Goal: Task Accomplishment & Management: Use online tool/utility

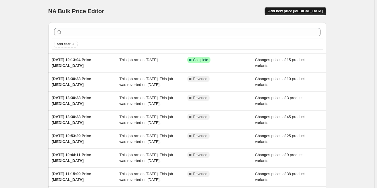
click at [294, 13] on span "Add new price [MEDICAL_DATA]" at bounding box center [295, 11] width 54 height 5
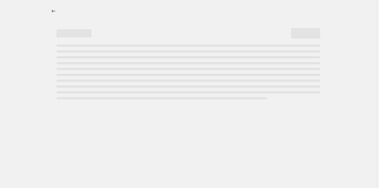
select select "percentage"
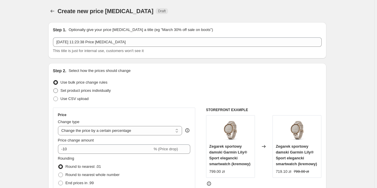
click at [91, 92] on span "Set product prices individually" at bounding box center [86, 90] width 50 height 4
click at [54, 89] on input "Set product prices individually" at bounding box center [53, 88] width 0 height 0
radio input "true"
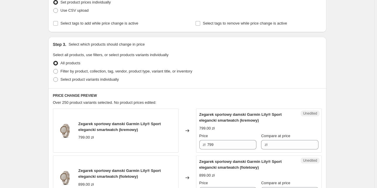
scroll to position [94, 0]
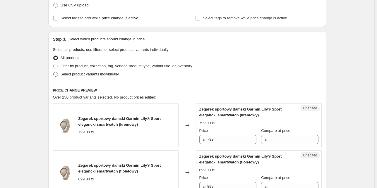
click at [98, 73] on span "Select product variants individually" at bounding box center [90, 74] width 58 height 4
click at [54, 72] on input "Select product variants individually" at bounding box center [53, 72] width 0 height 0
radio input "true"
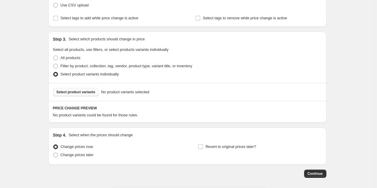
click at [82, 93] on span "Select product variants" at bounding box center [76, 92] width 39 height 5
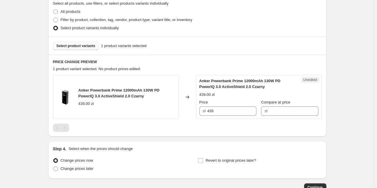
scroll to position [141, 0]
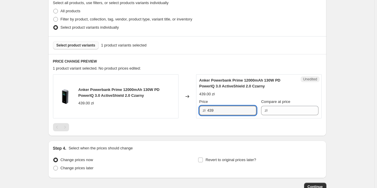
drag, startPoint x: 221, startPoint y: 109, endPoint x: 188, endPoint y: 112, distance: 32.6
click at [188, 112] on div "Anker Powerbank Prime 12000mAh 130W PD PowerIQ 3.0 ActiveShield 2.0 Czarny 439.…" at bounding box center [187, 96] width 269 height 44
click at [275, 110] on input "Compare at price" at bounding box center [293, 110] width 49 height 9
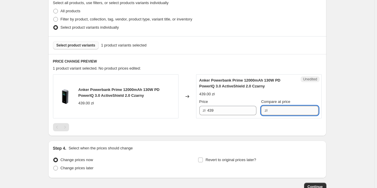
paste input "439"
type input "439"
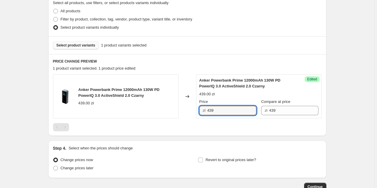
drag, startPoint x: 220, startPoint y: 111, endPoint x: 196, endPoint y: 111, distance: 24.9
click at [196, 111] on div "Anker Powerbank Prime 12000mAh 130W PD PowerIQ 3.0 ActiveShield 2.0 Czarny 439.…" at bounding box center [187, 96] width 269 height 44
type input "299"
click at [180, 125] on div at bounding box center [187, 127] width 269 height 8
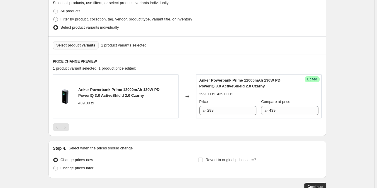
click at [83, 44] on span "Select product variants" at bounding box center [76, 45] width 39 height 5
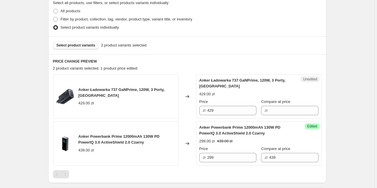
scroll to position [187, 0]
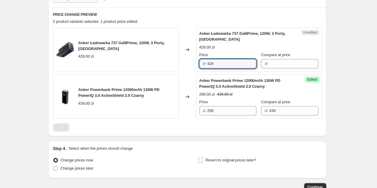
drag, startPoint x: 214, startPoint y: 65, endPoint x: 196, endPoint y: 65, distance: 17.9
click at [196, 65] on div "Anker Ładowarka 737 GaNPrime, 120W, 3 Porty, Czarna 429.00 zł Changed to Unedit…" at bounding box center [187, 50] width 269 height 44
click at [282, 62] on input "Compare at price" at bounding box center [293, 63] width 49 height 9
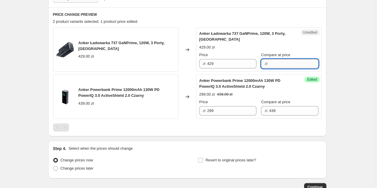
paste input "429"
type input "429"
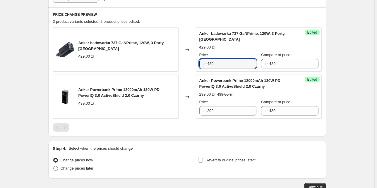
drag, startPoint x: 234, startPoint y: 63, endPoint x: 192, endPoint y: 61, distance: 42.2
click at [192, 61] on div "Anker Ładowarka 737 GaNPrime, 120W, 3 Porty, Czarna 429.00 zł Changed to Succes…" at bounding box center [187, 50] width 269 height 44
type input "199"
click at [335, 76] on div "Create new price change job. This page is ready Create new price change job Dra…" at bounding box center [187, 20] width 375 height 415
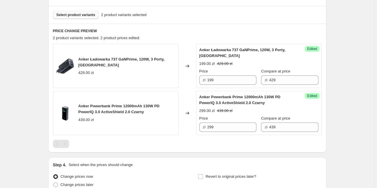
scroll to position [164, 0]
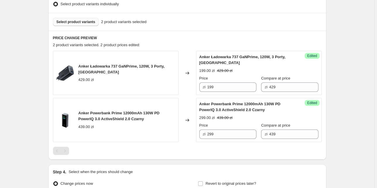
click at [89, 21] on span "Select product variants" at bounding box center [76, 22] width 39 height 5
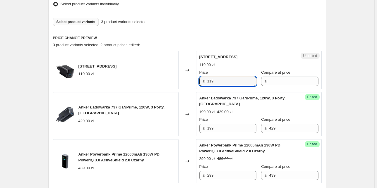
drag, startPoint x: 231, startPoint y: 81, endPoint x: 172, endPoint y: 80, distance: 58.6
click at [172, 80] on div "Anker Ładowarka 323, 33W, Czarna 119.00 zł Changed to Unedited Anker Ładowarka …" at bounding box center [187, 70] width 269 height 38
click at [276, 82] on input "Compare at price" at bounding box center [293, 81] width 49 height 9
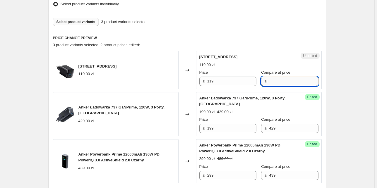
paste input "119"
type input "119"
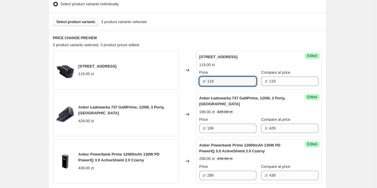
drag, startPoint x: 217, startPoint y: 82, endPoint x: 205, endPoint y: 81, distance: 11.8
click at [205, 81] on div "zł 119" at bounding box center [227, 81] width 57 height 9
type input "79"
click at [334, 75] on div "Create new price change job. This page is ready Create new price change job Dra…" at bounding box center [187, 64] width 292 height 456
click at [69, 24] on span "Select product variants" at bounding box center [76, 22] width 39 height 5
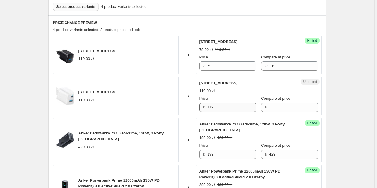
scroll to position [187, 0]
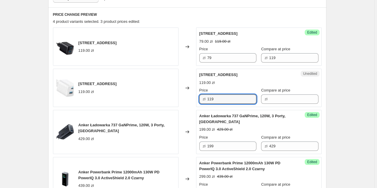
drag, startPoint x: 230, startPoint y: 100, endPoint x: 177, endPoint y: 93, distance: 52.6
click at [177, 93] on div "Anker Ładowarka 323, 33W, Biała 119.00 zł Changed to Unedited Anker Ładowarka 3…" at bounding box center [187, 88] width 269 height 38
click at [281, 101] on input "Compare at price" at bounding box center [293, 99] width 49 height 9
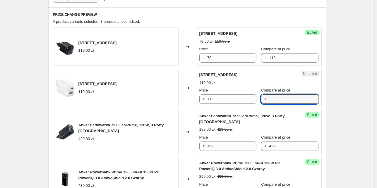
paste input "119"
type input "119"
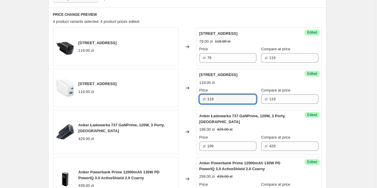
drag, startPoint x: 221, startPoint y: 98, endPoint x: 202, endPoint y: 98, distance: 19.3
click at [202, 98] on div "zł 119" at bounding box center [227, 99] width 57 height 9
type input "79"
click at [326, 86] on div "PRICE CHANGE PREVIEW 4 product variants selected. 4 product prices edited: Anke…" at bounding box center [187, 113] width 278 height 212
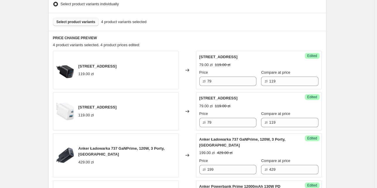
click at [78, 18] on div "Select product variants 4 product variants selected" at bounding box center [187, 22] width 278 height 18
click at [78, 21] on span "Select product variants" at bounding box center [76, 22] width 39 height 5
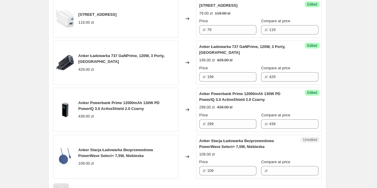
scroll to position [258, 0]
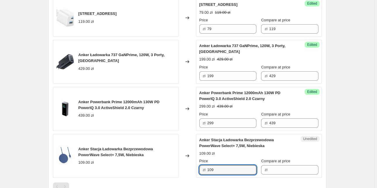
drag, startPoint x: 232, startPoint y: 171, endPoint x: 198, endPoint y: 168, distance: 34.0
click at [198, 168] on div "Unedited Anker Stacja Ładowarka Bezprzewodowa PowerWave Select+ 7,5W, Niebieska…" at bounding box center [259, 156] width 126 height 44
click at [288, 168] on input "Compare at price" at bounding box center [293, 169] width 49 height 9
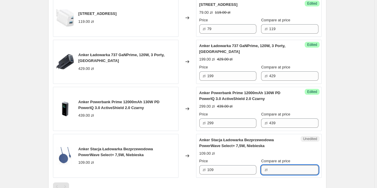
paste input "109"
type input "109"
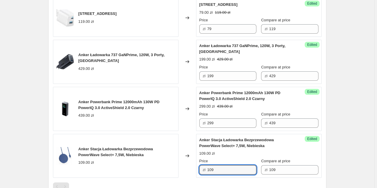
drag, startPoint x: 222, startPoint y: 171, endPoint x: 196, endPoint y: 169, distance: 26.7
click at [196, 169] on div "Anker Stacja Ładowarka Bezprzewodowa PowerWave Select+ 7,5W, Niebieska 109.00 z…" at bounding box center [187, 156] width 269 height 44
type input "79"
click at [343, 115] on div "Create new price change job. This page is ready Create new price change job Dra…" at bounding box center [187, 14] width 375 height 544
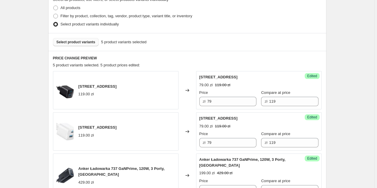
scroll to position [141, 0]
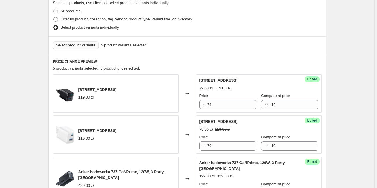
click at [89, 46] on span "Select product variants" at bounding box center [76, 45] width 39 height 5
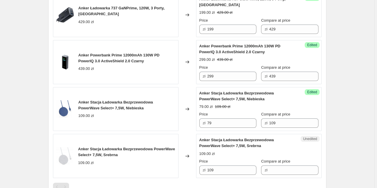
scroll to position [328, 0]
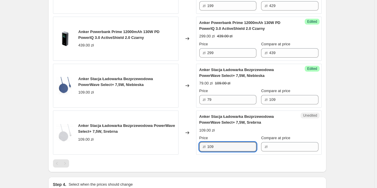
drag, startPoint x: 222, startPoint y: 147, endPoint x: 198, endPoint y: 145, distance: 24.1
click at [198, 145] on div "Unedited Anker Stacja Ładowarka Bezprzewodowa PowerWave Select+ 7,5W, Srebrna 1…" at bounding box center [259, 133] width 126 height 44
click at [280, 145] on input "Compare at price" at bounding box center [293, 146] width 49 height 9
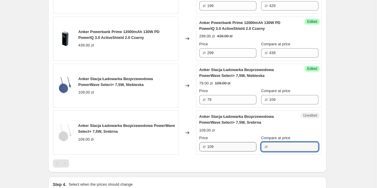
paste input "109"
type input "109"
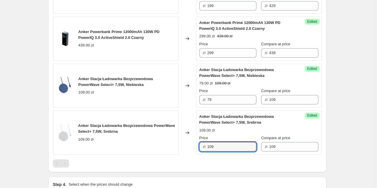
drag, startPoint x: 219, startPoint y: 145, endPoint x: 198, endPoint y: 144, distance: 21.1
click at [198, 144] on div "Success Edited Anker Stacja Ładowarka Bezprzewodowa PowerWave Select+ 7,5W, Sre…" at bounding box center [259, 133] width 126 height 44
type input "79"
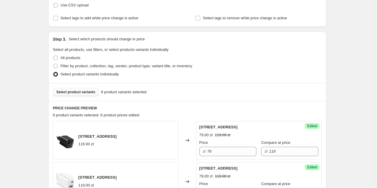
scroll to position [94, 0]
click at [89, 92] on span "Select product variants" at bounding box center [76, 92] width 39 height 5
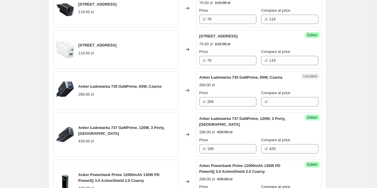
scroll to position [234, 0]
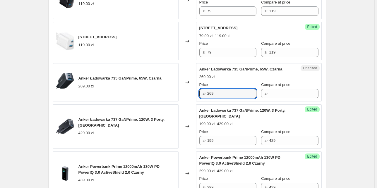
drag, startPoint x: 220, startPoint y: 92, endPoint x: 184, endPoint y: 93, distance: 36.0
click at [184, 93] on div "Anker Ładowarka 735 GaNPrime, 65W, Czarna 269.00 zł Changed to Unedited Anker Ł…" at bounding box center [187, 82] width 269 height 38
click at [278, 94] on input "Compare at price" at bounding box center [293, 93] width 49 height 9
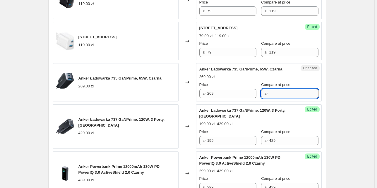
paste input "269"
type input "269"
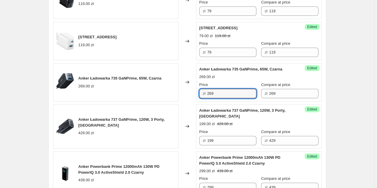
drag, startPoint x: 229, startPoint y: 96, endPoint x: 181, endPoint y: 91, distance: 48.2
click at [181, 91] on div "Anker Ładowarka 735 GaNPrime, 65W, Czarna 269.00 zł Changed to Success Edited A…" at bounding box center [187, 82] width 269 height 38
type input "159"
click at [359, 86] on div "Create new price change job. This page is ready Create new price change job Dra…" at bounding box center [187, 82] width 375 height 632
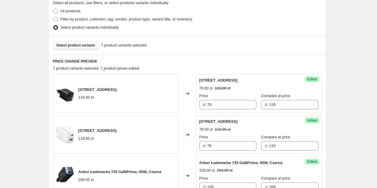
scroll to position [117, 0]
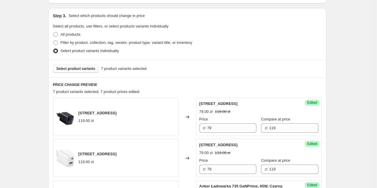
click at [88, 68] on span "Select product variants" at bounding box center [76, 68] width 39 height 5
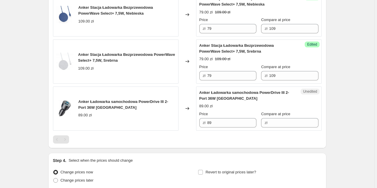
scroll to position [445, 0]
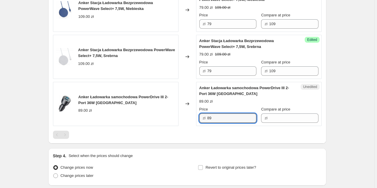
drag, startPoint x: 224, startPoint y: 118, endPoint x: 199, endPoint y: 115, distance: 25.6
click at [199, 115] on div "Unedited Anker Ładowarka samochodowa PowerDrive III 2-Port 36W Czarna 89.00 zł …" at bounding box center [259, 104] width 126 height 44
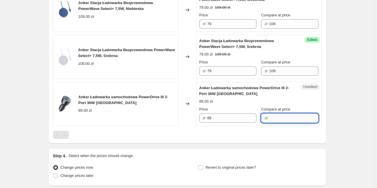
click at [283, 116] on input "Compare at price" at bounding box center [293, 118] width 49 height 9
paste input "89"
type input "89"
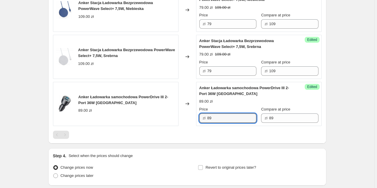
drag, startPoint x: 220, startPoint y: 119, endPoint x: 202, endPoint y: 117, distance: 17.7
click at [202, 117] on div "zł 89" at bounding box center [227, 118] width 57 height 9
type input "45"
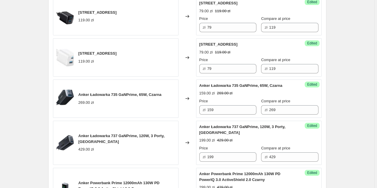
scroll to position [164, 0]
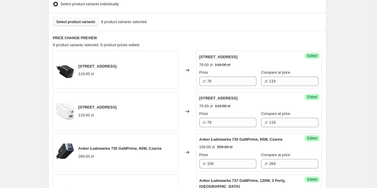
click at [87, 21] on span "Select product variants" at bounding box center [76, 22] width 39 height 5
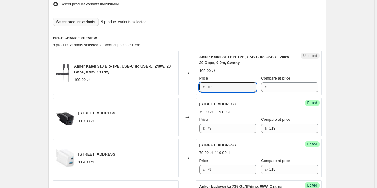
drag, startPoint x: 220, startPoint y: 89, endPoint x: 194, endPoint y: 87, distance: 26.5
click at [194, 87] on div "Anker Kabel 310 Bio-TPE, USB-C do USB-C, 240W, 20 Gbps, 0.9m, Czarny 109.00 zł …" at bounding box center [187, 73] width 269 height 44
click at [297, 87] on input "Compare at price" at bounding box center [293, 87] width 49 height 9
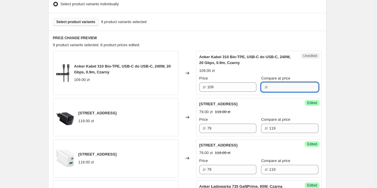
paste input "109"
type input "109"
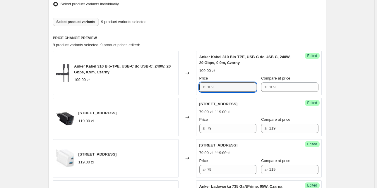
drag, startPoint x: 227, startPoint y: 87, endPoint x: 179, endPoint y: 73, distance: 49.9
click at [185, 87] on div "Anker Kabel 310 Bio-TPE, USB-C do USB-C, 240W, 20 Gbps, 0.9m, Czarny 109.00 zł …" at bounding box center [187, 73] width 269 height 44
type input "59"
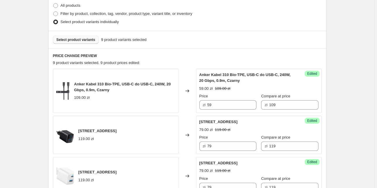
scroll to position [117, 0]
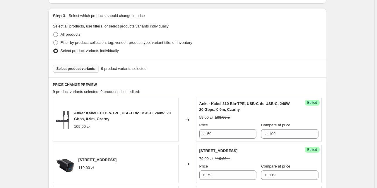
click at [91, 67] on span "Select product variants" at bounding box center [76, 68] width 39 height 5
click at [74, 67] on span "Select product variants" at bounding box center [76, 68] width 39 height 5
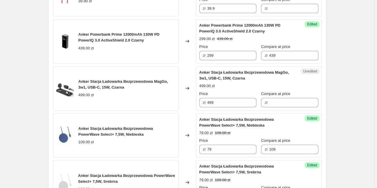
scroll to position [469, 0]
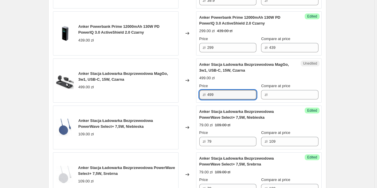
drag, startPoint x: 223, startPoint y: 95, endPoint x: 191, endPoint y: 94, distance: 31.6
click at [191, 94] on div "Anker Stacja Ładowarka Bezprzewodowa MagGo, 3w1, USB-C, 15W, Czarna 499.00 zł C…" at bounding box center [187, 81] width 269 height 44
click at [293, 93] on input "Compare at price" at bounding box center [293, 94] width 49 height 9
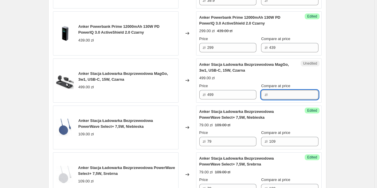
paste input "499"
type input "499"
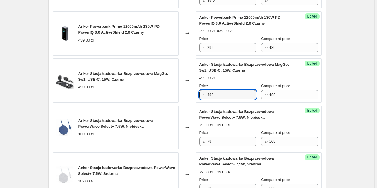
drag, startPoint x: 227, startPoint y: 93, endPoint x: 204, endPoint y: 94, distance: 22.9
click at [204, 94] on div "zł 499" at bounding box center [227, 94] width 57 height 9
type input "329"
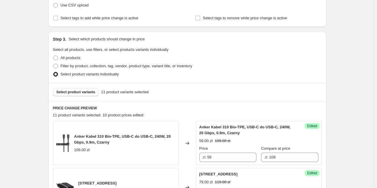
scroll to position [94, 0]
click at [84, 92] on span "Select product variants" at bounding box center [76, 92] width 39 height 5
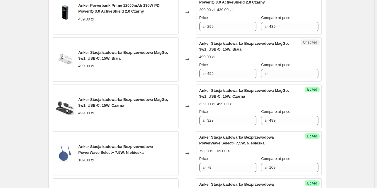
scroll to position [492, 0]
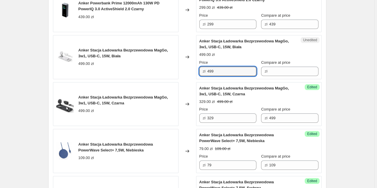
drag, startPoint x: 229, startPoint y: 72, endPoint x: 179, endPoint y: 71, distance: 49.8
click at [179, 71] on div "Anker Stacja Ładowarka Bezprzewodowa MagGo, 3w1, USB-C, 15W, Biała 499.00 zł Ch…" at bounding box center [187, 57] width 269 height 44
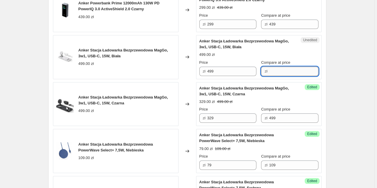
click at [283, 68] on input "Compare at price" at bounding box center [293, 71] width 49 height 9
paste input "499"
type input "499"
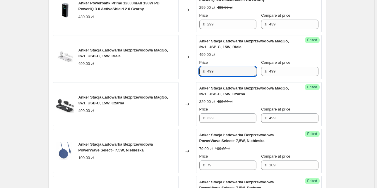
drag, startPoint x: 225, startPoint y: 70, endPoint x: 177, endPoint y: 70, distance: 47.1
click at [177, 70] on div "Anker Stacja Ładowarka Bezprzewodowa MagGo, 3w1, USB-C, 15W, Biała 499.00 zł Ch…" at bounding box center [187, 57] width 269 height 44
type input "329"
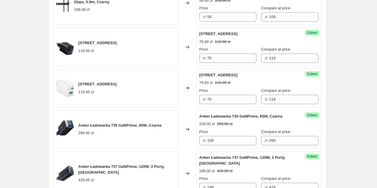
scroll to position [117, 0]
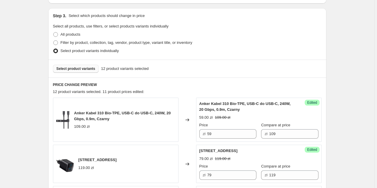
click at [90, 70] on span "Select product variants" at bounding box center [76, 68] width 39 height 5
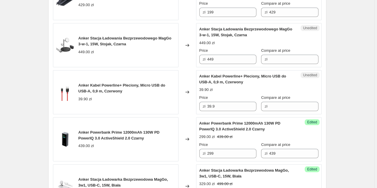
scroll to position [398, 0]
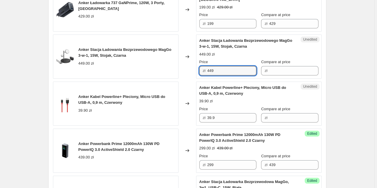
drag, startPoint x: 218, startPoint y: 72, endPoint x: 199, endPoint y: 70, distance: 19.7
click at [199, 70] on div "Unedited Anker Stacja Ładowania Bezprzewodowego MagGo 3-w-1, 15W, Stojak, Czarn…" at bounding box center [259, 57] width 126 height 44
click at [281, 73] on input "Compare at price" at bounding box center [293, 70] width 49 height 9
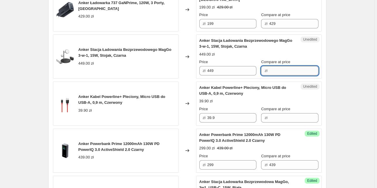
paste input "449"
type input "449"
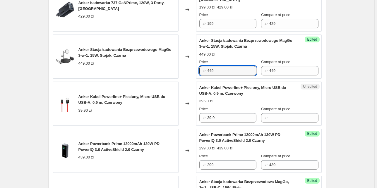
drag, startPoint x: 216, startPoint y: 69, endPoint x: 203, endPoint y: 70, distance: 13.3
click at [203, 70] on div "zł 449" at bounding box center [227, 70] width 57 height 9
type input "329"
click at [361, 69] on div "Create new price change job. This page is ready Create new price change job Dra…" at bounding box center [187, 59] width 375 height 915
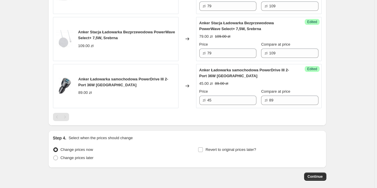
scroll to position [725, 0]
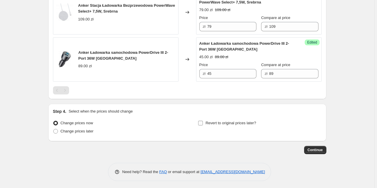
click at [219, 123] on span "Revert to original prices later?" at bounding box center [231, 123] width 51 height 4
click at [203, 123] on input "Revert to original prices later?" at bounding box center [200, 123] width 5 height 5
checkbox input "true"
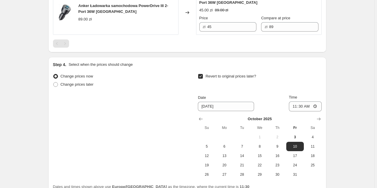
scroll to position [795, 0]
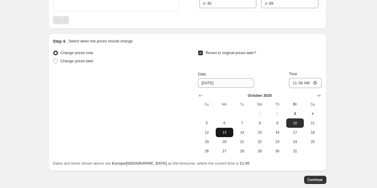
click at [223, 130] on span "13" at bounding box center [224, 132] width 13 height 5
type input "[DATE]"
click at [316, 80] on input "11:30" at bounding box center [305, 83] width 33 height 10
type input "22:30"
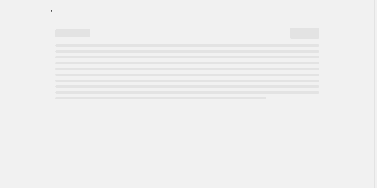
select select "percentage"
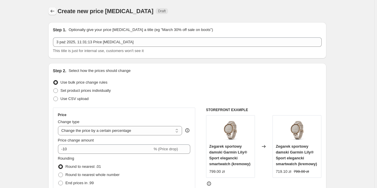
click at [53, 9] on icon "Price change jobs" at bounding box center [52, 11] width 6 height 6
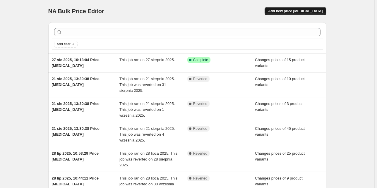
click at [294, 10] on span "Add new price [MEDICAL_DATA]" at bounding box center [295, 11] width 54 height 5
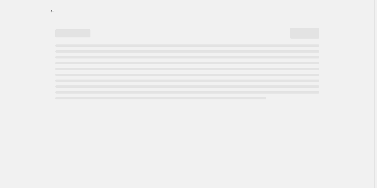
select select "percentage"
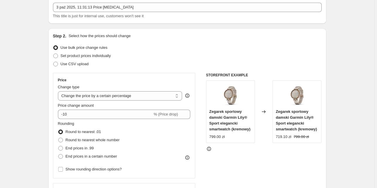
scroll to position [29, 0]
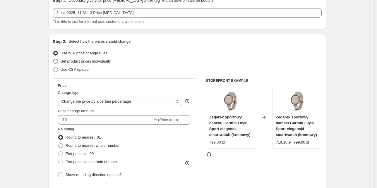
click at [88, 61] on span "Set product prices individually" at bounding box center [86, 61] width 50 height 4
click at [54, 59] on input "Set product prices individually" at bounding box center [53, 59] width 0 height 0
radio input "true"
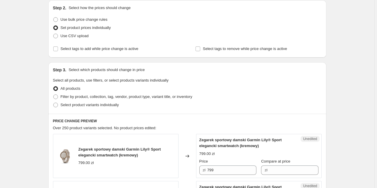
scroll to position [76, 0]
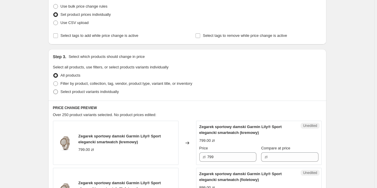
click at [76, 90] on span "Select product variants individually" at bounding box center [90, 92] width 58 height 4
click at [54, 90] on input "Select product variants individually" at bounding box center [53, 90] width 0 height 0
radio input "true"
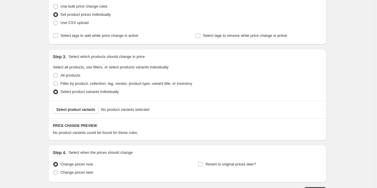
click at [40, 105] on div "Create new price [MEDICAL_DATA]. This page is ready Create new price [MEDICAL_D…" at bounding box center [187, 77] width 375 height 307
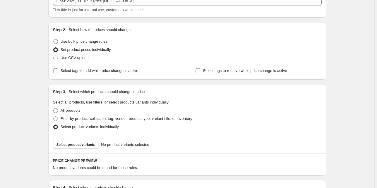
scroll to position [94, 0]
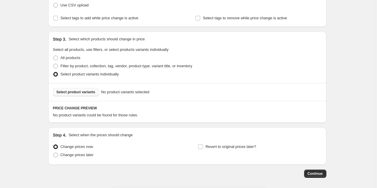
click at [83, 94] on span "Select product variants" at bounding box center [76, 92] width 39 height 5
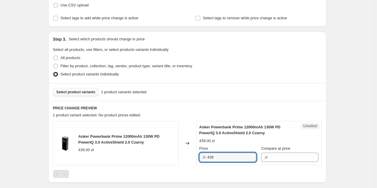
drag, startPoint x: 223, startPoint y: 156, endPoint x: 200, endPoint y: 158, distance: 22.7
click at [200, 158] on div "zł 439" at bounding box center [227, 157] width 57 height 9
click at [294, 158] on input "Compare at price" at bounding box center [293, 157] width 49 height 9
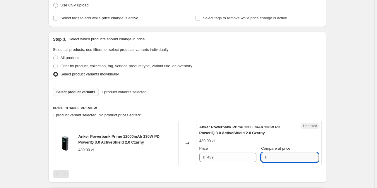
paste input "439"
type input "439"
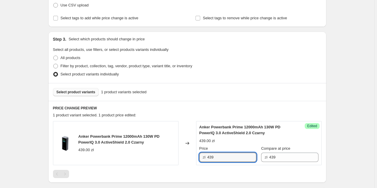
drag, startPoint x: 222, startPoint y: 158, endPoint x: 200, endPoint y: 157, distance: 22.0
click at [200, 157] on div "zł 439" at bounding box center [227, 157] width 57 height 9
type input "299"
click at [262, 114] on div "1 product variant selected. 1 product price edited:" at bounding box center [187, 115] width 269 height 6
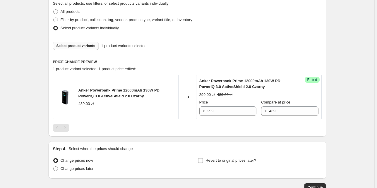
scroll to position [141, 0]
click at [86, 47] on span "Select product variants" at bounding box center [76, 45] width 39 height 5
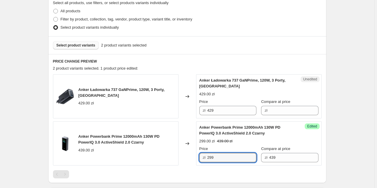
drag, startPoint x: 222, startPoint y: 155, endPoint x: 204, endPoint y: 157, distance: 18.5
click at [204, 157] on div "zł 299" at bounding box center [227, 157] width 57 height 9
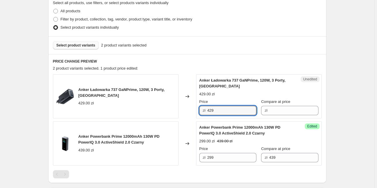
drag, startPoint x: 223, startPoint y: 112, endPoint x: 199, endPoint y: 110, distance: 24.1
click at [199, 110] on div "Unedited Anker Ładowarka 737 GaNPrime, 120W, 3 Porty, Czarna 429.00 zł Price zł…" at bounding box center [259, 96] width 126 height 44
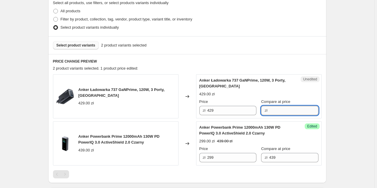
click at [269, 108] on input "Compare at price" at bounding box center [293, 110] width 49 height 9
paste input "429"
type input "429"
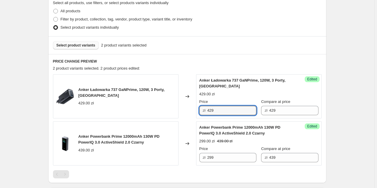
drag, startPoint x: 223, startPoint y: 110, endPoint x: 195, endPoint y: 112, distance: 27.5
click at [195, 112] on div "Anker Ładowarka 737 GaNPrime, 120W, 3 Porty, Czarna 429.00 zł Changed to Succes…" at bounding box center [187, 96] width 269 height 44
type input "199"
click at [334, 104] on div "Create new price [MEDICAL_DATA]. This page is ready Create new price [MEDICAL_D…" at bounding box center [187, 66] width 292 height 415
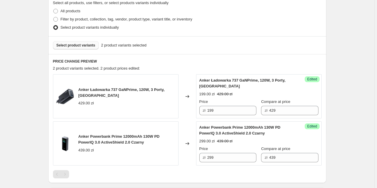
click at [78, 43] on span "Select product variants" at bounding box center [76, 45] width 39 height 5
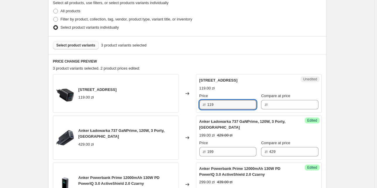
drag, startPoint x: 206, startPoint y: 107, endPoint x: 199, endPoint y: 107, distance: 7.0
click at [199, 107] on div "Unedited Anker [STREET_ADDRESS] 119.00 zł Price zł 119 Compare at price zł" at bounding box center [259, 93] width 126 height 38
click at [273, 103] on input "Compare at price" at bounding box center [293, 104] width 49 height 9
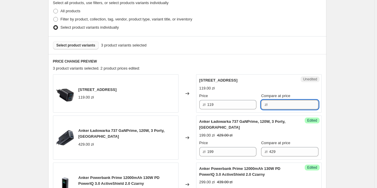
paste input "119"
type input "119"
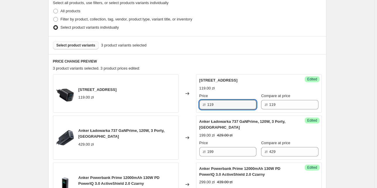
drag, startPoint x: 203, startPoint y: 104, endPoint x: 196, endPoint y: 103, distance: 7.4
click at [196, 103] on div "Anker [STREET_ADDRESS] 119.00 zł Changed to Success Edited [STREET_ADDRESS] 119…" at bounding box center [187, 93] width 269 height 38
type input "79"
click at [337, 101] on div "Create new price [MEDICAL_DATA]. This page is ready Create new price [MEDICAL_D…" at bounding box center [187, 87] width 375 height 456
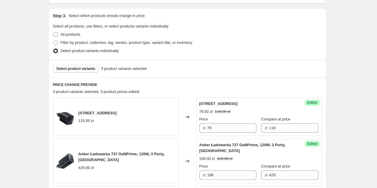
scroll to position [117, 0]
click at [87, 70] on span "Select product variants" at bounding box center [76, 68] width 39 height 5
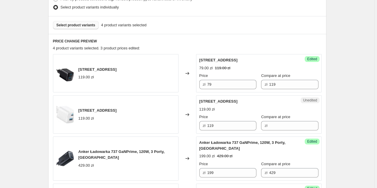
scroll to position [164, 0]
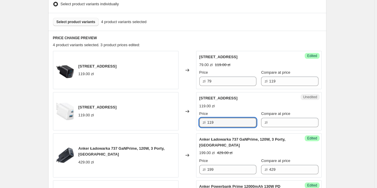
drag, startPoint x: 218, startPoint y: 122, endPoint x: 199, endPoint y: 124, distance: 18.9
click at [199, 124] on div "Unedited Anker [STREET_ADDRESS] 119.00 zł Price zł 119 Compare at price zł" at bounding box center [259, 111] width 126 height 38
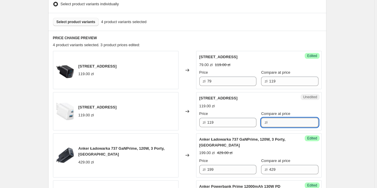
click at [279, 121] on input "Compare at price" at bounding box center [293, 122] width 49 height 9
paste input "119"
type input "119"
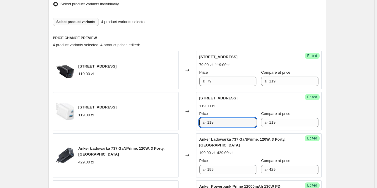
drag, startPoint x: 233, startPoint y: 124, endPoint x: 200, endPoint y: 124, distance: 32.8
click at [200, 124] on div "zł 119" at bounding box center [227, 122] width 57 height 9
type input "79"
click at [343, 102] on div "Create new price [MEDICAL_DATA]. This page is ready Create new price [MEDICAL_D…" at bounding box center [187, 84] width 375 height 497
click at [18, 107] on div "Create new price [MEDICAL_DATA]. This page is ready Create new price [MEDICAL_D…" at bounding box center [187, 84] width 375 height 497
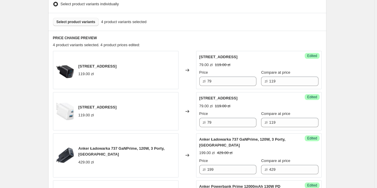
click at [86, 23] on span "Select product variants" at bounding box center [76, 22] width 39 height 5
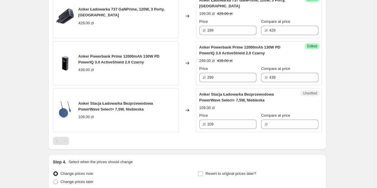
scroll to position [305, 0]
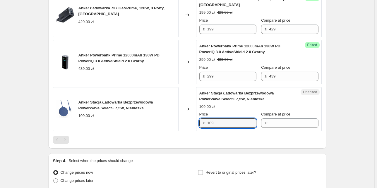
drag, startPoint x: 222, startPoint y: 124, endPoint x: 188, endPoint y: 124, distance: 34.0
click at [188, 124] on div "Anker Stacja Ładowarka Bezprzewodowa PowerWave Select+ 7,5W, Niebieska 109.00 z…" at bounding box center [187, 109] width 269 height 44
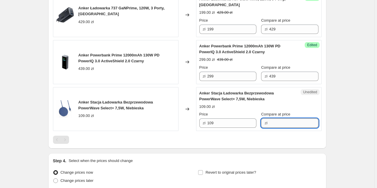
click at [280, 122] on input "Compare at price" at bounding box center [293, 123] width 49 height 9
paste input "109"
type input "109"
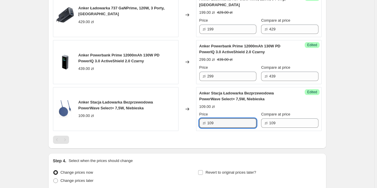
drag, startPoint x: 228, startPoint y: 119, endPoint x: 186, endPoint y: 124, distance: 43.0
click at [186, 124] on div "Anker Stacja Ładowarka Bezprzewodowa PowerWave Select+ 7,5W, Niebieska 109.00 z…" at bounding box center [187, 109] width 269 height 44
type input "79"
click at [187, 133] on div "Anker Ładowarka 323, 33W, Czarna 119.00 zł Changed to Success Edited Anker Łado…" at bounding box center [187, 27] width 269 height 234
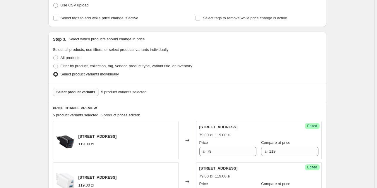
scroll to position [94, 0]
click at [83, 93] on span "Select product variants" at bounding box center [76, 92] width 39 height 5
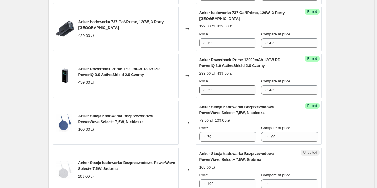
scroll to position [305, 0]
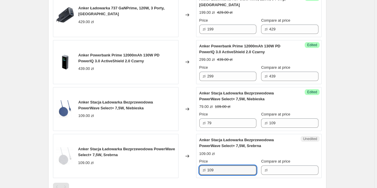
drag, startPoint x: 218, startPoint y: 172, endPoint x: 200, endPoint y: 173, distance: 18.2
click at [200, 173] on div "zł 109" at bounding box center [227, 170] width 57 height 9
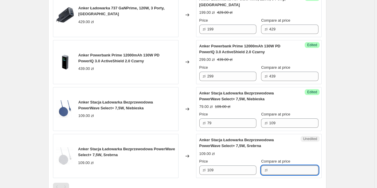
click at [289, 172] on input "Compare at price" at bounding box center [293, 170] width 49 height 9
paste input "109"
type input "109"
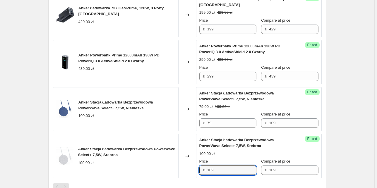
drag, startPoint x: 224, startPoint y: 170, endPoint x: 187, endPoint y: 169, distance: 36.6
click at [189, 169] on div "Anker Stacja Ładowarka Bezprzewodowa PowerWave Select+ 7,5W, Srebrna 109.00 zł …" at bounding box center [187, 156] width 269 height 44
type input "79"
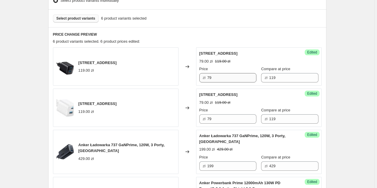
scroll to position [141, 0]
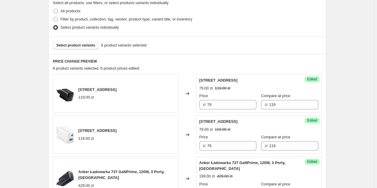
click at [91, 45] on span "Select product variants" at bounding box center [76, 45] width 39 height 5
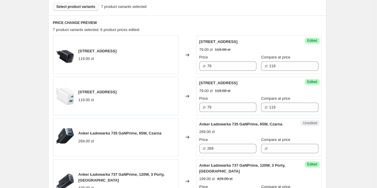
scroll to position [187, 0]
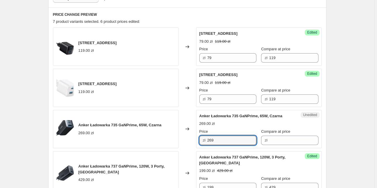
drag, startPoint x: 218, startPoint y: 139, endPoint x: 180, endPoint y: 140, distance: 37.2
click at [180, 140] on div "Anker Ładowarka 735 GaNPrime, 65W, Czarna 269.00 zł Changed to Unedited Anker Ł…" at bounding box center [187, 129] width 269 height 38
click at [277, 141] on input "Compare at price" at bounding box center [293, 140] width 49 height 9
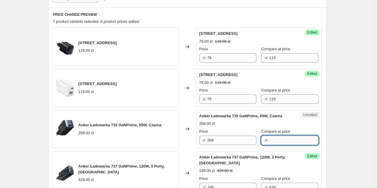
paste input "269"
type input "269"
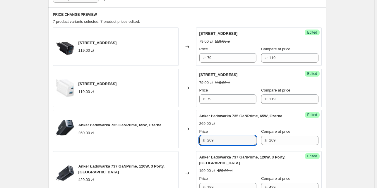
drag, startPoint x: 221, startPoint y: 143, endPoint x: 188, endPoint y: 142, distance: 33.1
click at [188, 142] on div "Anker Ładowarka 735 GaNPrime, 65W, Czarna 269.00 zł Changed to Success Edited A…" at bounding box center [187, 129] width 269 height 38
type input "159"
click at [341, 91] on div "Create new price [MEDICAL_DATA]. This page is ready Create new price [MEDICAL_D…" at bounding box center [187, 129] width 375 height 632
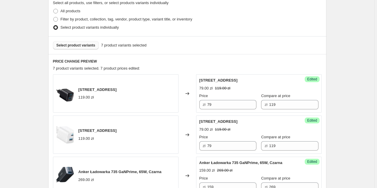
click at [90, 47] on span "Select product variants" at bounding box center [76, 45] width 39 height 5
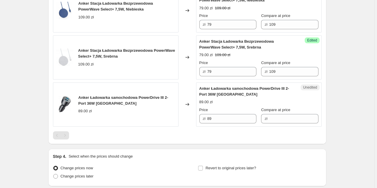
scroll to position [445, 0]
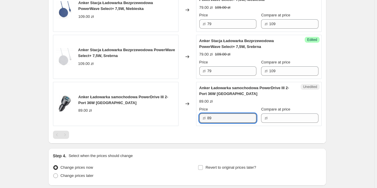
drag, startPoint x: 217, startPoint y: 116, endPoint x: 202, endPoint y: 119, distance: 15.4
click at [202, 119] on div "zł 89" at bounding box center [227, 118] width 57 height 9
click at [289, 118] on input "Compare at price" at bounding box center [293, 118] width 49 height 9
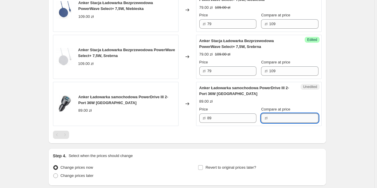
paste input "89"
type input "89"
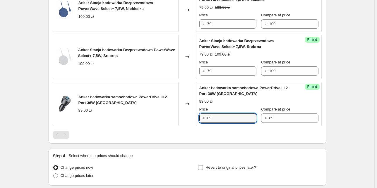
drag, startPoint x: 214, startPoint y: 116, endPoint x: 203, endPoint y: 117, distance: 11.7
click at [203, 117] on div "zł 89" at bounding box center [227, 118] width 57 height 9
type input "45"
click at [201, 138] on div at bounding box center [187, 135] width 269 height 8
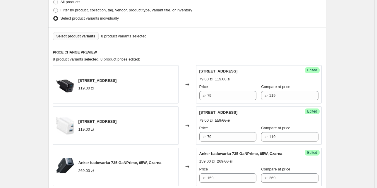
scroll to position [141, 0]
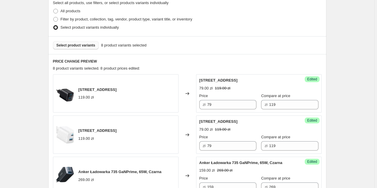
click at [88, 45] on span "Select product variants" at bounding box center [76, 45] width 39 height 5
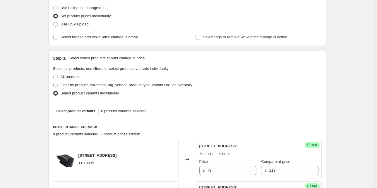
scroll to position [70, 0]
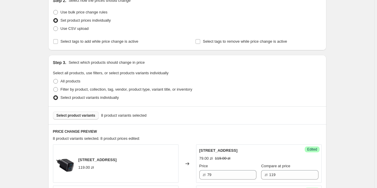
click at [80, 116] on span "Select product variants" at bounding box center [76, 115] width 39 height 5
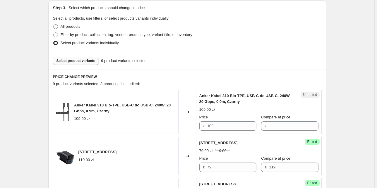
scroll to position [141, 0]
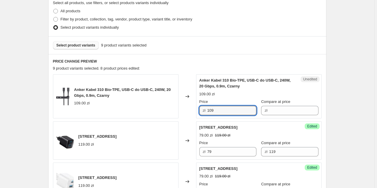
drag, startPoint x: 223, startPoint y: 112, endPoint x: 178, endPoint y: 110, distance: 44.8
click at [178, 110] on div "Anker Kabel 310 Bio-TPE, USB-C do USB-C, 240W, 20 Gbps, 0.9m, Czarny 109.00 zł …" at bounding box center [187, 96] width 269 height 44
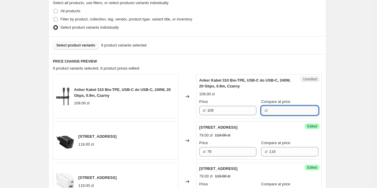
click at [282, 110] on input "Compare at price" at bounding box center [293, 110] width 49 height 9
paste input "109"
type input "109"
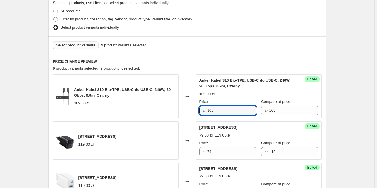
drag, startPoint x: 223, startPoint y: 111, endPoint x: 200, endPoint y: 109, distance: 22.6
click at [200, 109] on div "zł 109" at bounding box center [227, 110] width 57 height 9
type input "59"
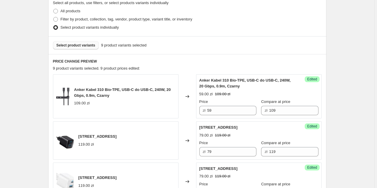
click at [81, 48] on button "Select product variants" at bounding box center [76, 45] width 46 height 8
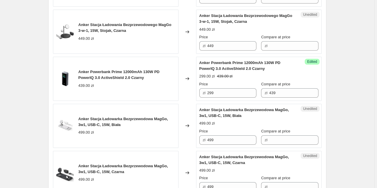
scroll to position [422, 0]
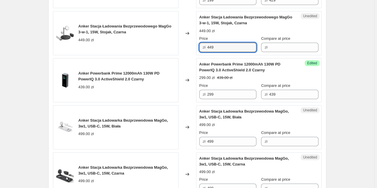
drag, startPoint x: 225, startPoint y: 48, endPoint x: 174, endPoint y: 46, distance: 51.0
click at [174, 46] on div "Anker Stacja Ładowania Bezprzewodowego [PERSON_NAME] 3-w-1, 15W, [PERSON_NAME],…" at bounding box center [187, 33] width 269 height 44
click at [279, 46] on input "Compare at price" at bounding box center [293, 47] width 49 height 9
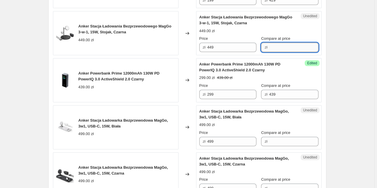
paste input "449"
type input "449"
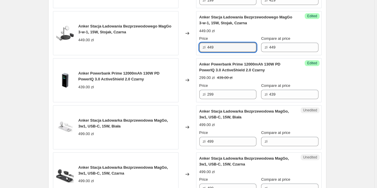
drag, startPoint x: 217, startPoint y: 47, endPoint x: 198, endPoint y: 47, distance: 18.5
click at [198, 47] on div "Success Edited Anker Stacja Ładowania Bezprzewodowego [PERSON_NAME] 3-w-1, 15W,…" at bounding box center [259, 33] width 126 height 44
type input "329"
click at [351, 83] on div "Create new price [MEDICAL_DATA]. This page is ready Create new price [MEDICAL_D…" at bounding box center [187, 12] width 375 height 868
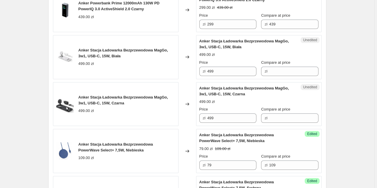
scroll to position [492, 0]
drag, startPoint x: 218, startPoint y: 71, endPoint x: 198, endPoint y: 69, distance: 20.3
click at [198, 69] on div "Unedited Anker Stacja Ładowarka Bezprzewodowa [PERSON_NAME], 3w1, USB-C, 15W, B…" at bounding box center [259, 57] width 126 height 44
click at [279, 68] on input "Compare at price" at bounding box center [293, 71] width 49 height 9
paste input "499"
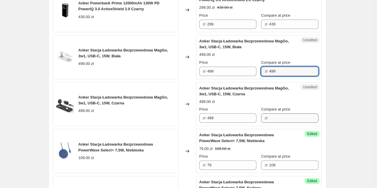
type input "499"
click at [278, 116] on input "Compare at price" at bounding box center [293, 118] width 49 height 9
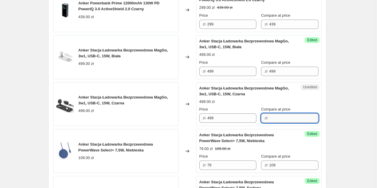
paste input "499"
type input "499"
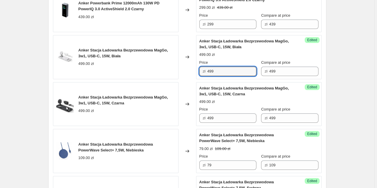
drag, startPoint x: 225, startPoint y: 70, endPoint x: 196, endPoint y: 71, distance: 29.3
click at [196, 71] on div "Anker Stacja Ładowarka Bezprzewodowa MagGo, 3w1, USB-C, 15W, Biała 499.00 zł Ch…" at bounding box center [187, 57] width 269 height 44
drag, startPoint x: 220, startPoint y: 70, endPoint x: 191, endPoint y: 67, distance: 28.8
click at [191, 67] on div "Anker Stacja Ładowarka Bezprzewodowa [PERSON_NAME], 3w1, USB-C, 15W, Biała 499.…" at bounding box center [187, 57] width 269 height 44
type input "329"
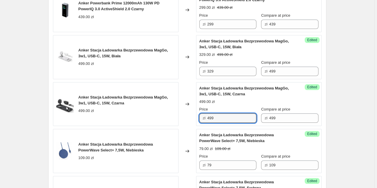
drag, startPoint x: 219, startPoint y: 117, endPoint x: 203, endPoint y: 118, distance: 16.1
click at [203, 118] on div "zł 499" at bounding box center [227, 118] width 57 height 9
paste input "32"
type input "329"
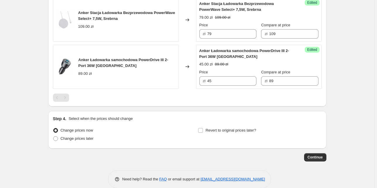
scroll to position [678, 0]
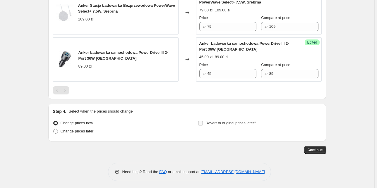
click at [203, 121] on input "Revert to original prices later?" at bounding box center [200, 123] width 5 height 5
checkbox input "true"
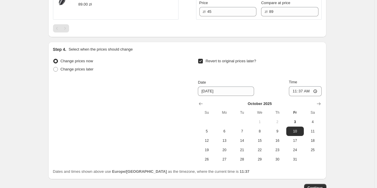
scroll to position [748, 0]
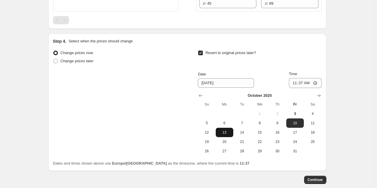
click at [228, 133] on span "13" at bounding box center [224, 132] width 13 height 5
type input "[DATE]"
click at [307, 83] on input "11:37" at bounding box center [305, 83] width 33 height 10
click at [317, 81] on input "11:37" at bounding box center [305, 83] width 33 height 10
type input "23:59"
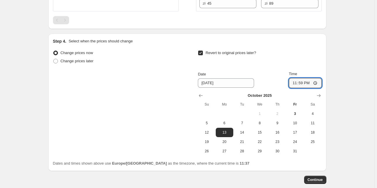
click at [321, 178] on span "Continue" at bounding box center [315, 180] width 15 height 5
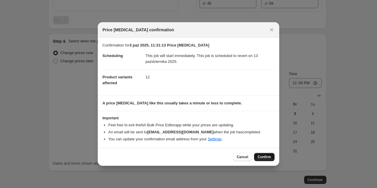
click at [264, 159] on span "Confirm" at bounding box center [264, 157] width 13 height 5
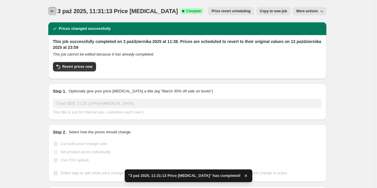
click at [55, 10] on icon "Price change jobs" at bounding box center [52, 11] width 6 height 6
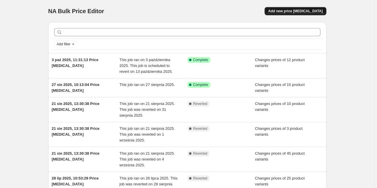
click at [289, 11] on span "Add new price [MEDICAL_DATA]" at bounding box center [295, 11] width 54 height 5
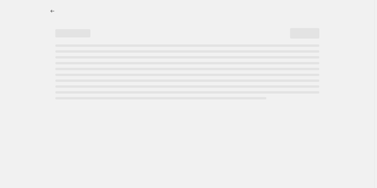
select select "percentage"
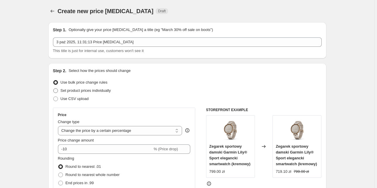
click at [73, 92] on span "Set product prices individually" at bounding box center [86, 90] width 50 height 4
click at [54, 89] on input "Set product prices individually" at bounding box center [53, 88] width 0 height 0
radio input "true"
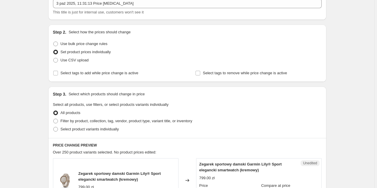
scroll to position [47, 0]
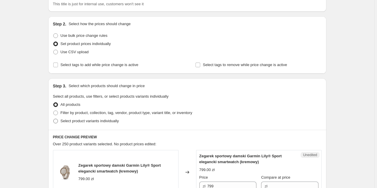
click at [84, 122] on span "Select product variants individually" at bounding box center [90, 121] width 58 height 4
click at [54, 119] on input "Select product variants individually" at bounding box center [53, 119] width 0 height 0
radio input "true"
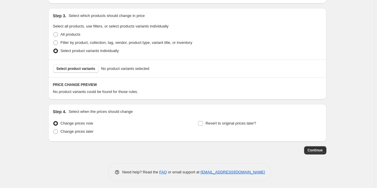
scroll to position [119, 0]
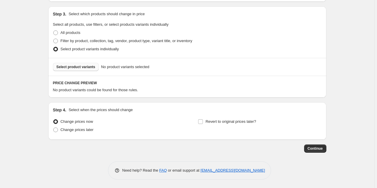
click at [70, 69] on span "Select product variants" at bounding box center [76, 67] width 39 height 5
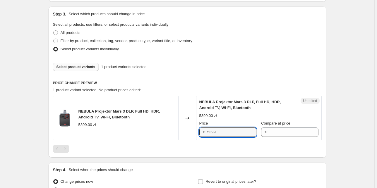
drag, startPoint x: 211, startPoint y: 132, endPoint x: 201, endPoint y: 131, distance: 9.7
click at [201, 131] on div "zł 5399" at bounding box center [227, 132] width 57 height 9
click at [286, 133] on input "Compare at price" at bounding box center [293, 132] width 49 height 9
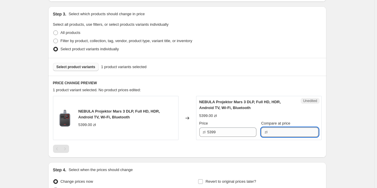
paste input "5399"
type input "5399"
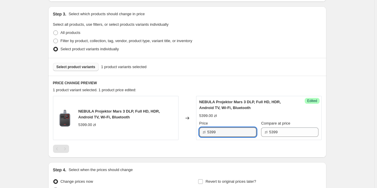
drag, startPoint x: 222, startPoint y: 134, endPoint x: 187, endPoint y: 129, distance: 34.5
click at [187, 129] on div "NEBULA Projektor Mars 3 DLP, Full HD, HDR, Android TV, Wi-Fi, Bluetooth 5399.00…" at bounding box center [187, 118] width 269 height 44
type input "2999"
click at [345, 75] on div "Create new price [MEDICAL_DATA]. This page is ready Create new price [MEDICAL_D…" at bounding box center [187, 64] width 375 height 367
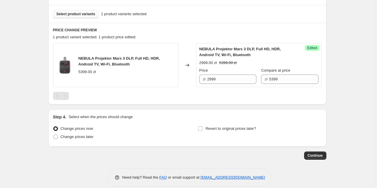
scroll to position [179, 0]
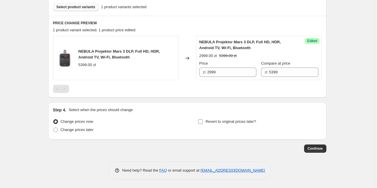
click at [226, 122] on span "Revert to original prices later?" at bounding box center [231, 121] width 51 height 4
click at [203, 122] on input "Revert to original prices later?" at bounding box center [200, 121] width 5 height 5
checkbox input "true"
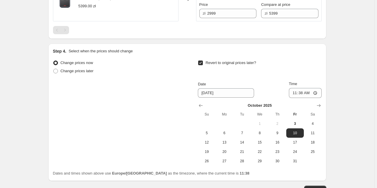
scroll to position [249, 0]
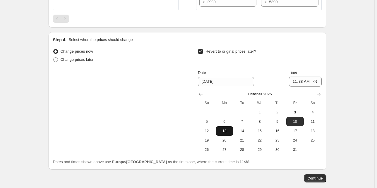
click at [227, 131] on span "13" at bounding box center [224, 131] width 13 height 5
type input "[DATE]"
click at [319, 81] on input "11:38" at bounding box center [305, 82] width 33 height 10
click at [309, 82] on input "11:38" at bounding box center [305, 82] width 33 height 10
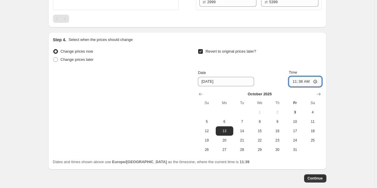
click at [315, 80] on input "11:38" at bounding box center [305, 82] width 33 height 10
type input "23:59"
click at [322, 177] on span "Continue" at bounding box center [315, 178] width 15 height 5
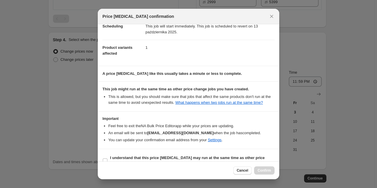
scroll to position [33, 0]
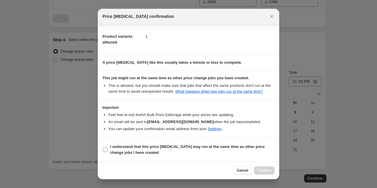
click at [170, 150] on span "I understand that this price [MEDICAL_DATA] may run at the same time as other p…" at bounding box center [192, 150] width 165 height 12
click at [107, 150] on input "I understand that this price [MEDICAL_DATA] may run at the same time as other p…" at bounding box center [105, 150] width 5 height 5
checkbox input "true"
click at [263, 171] on span "Confirm" at bounding box center [264, 170] width 13 height 5
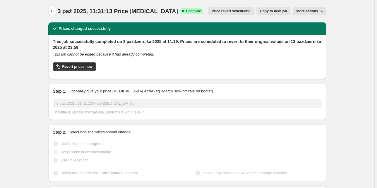
click at [55, 10] on icon "Price change jobs" at bounding box center [52, 11] width 6 height 6
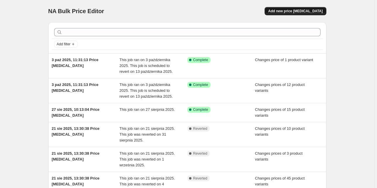
click at [298, 10] on span "Add new price [MEDICAL_DATA]" at bounding box center [295, 11] width 54 height 5
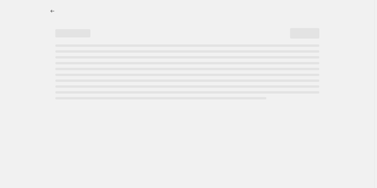
select select "percentage"
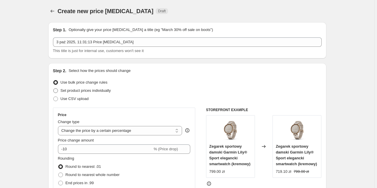
click at [106, 93] on span "Set product prices individually" at bounding box center [86, 90] width 50 height 4
click at [54, 89] on input "Set product prices individually" at bounding box center [53, 88] width 0 height 0
radio input "true"
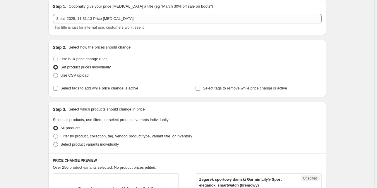
scroll to position [47, 0]
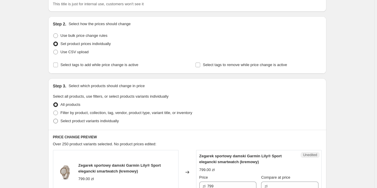
click at [104, 120] on span "Select product variants individually" at bounding box center [90, 121] width 58 height 4
click at [54, 119] on input "Select product variants individually" at bounding box center [53, 119] width 0 height 0
radio input "true"
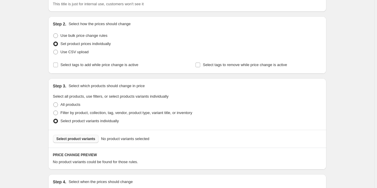
click at [90, 139] on span "Select product variants" at bounding box center [76, 139] width 39 height 5
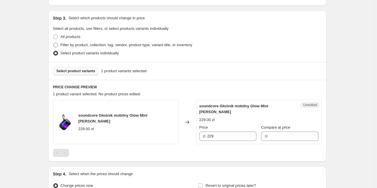
scroll to position [117, 0]
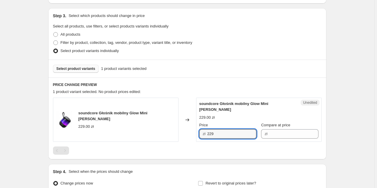
drag, startPoint x: 218, startPoint y: 128, endPoint x: 190, endPoint y: 129, distance: 27.3
click at [190, 129] on div "soundcore Głośnik mobilny Glow Mini [PERSON_NAME] 229.00 zł Changed to Unedited…" at bounding box center [187, 120] width 269 height 44
click at [278, 129] on input "Compare at price" at bounding box center [293, 133] width 49 height 9
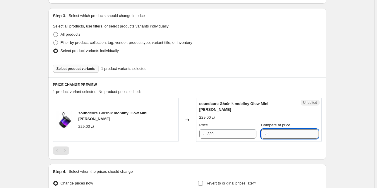
paste input "229"
type input "229"
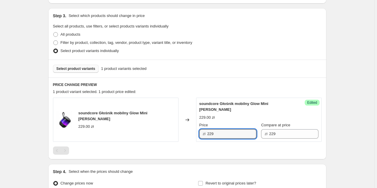
drag, startPoint x: 228, startPoint y: 131, endPoint x: 193, endPoint y: 129, distance: 35.2
click at [193, 129] on div "soundcore Głośnik mobilny Glow Mini [PERSON_NAME] 229.00 zł Changed to Success …" at bounding box center [187, 120] width 269 height 44
type input "149"
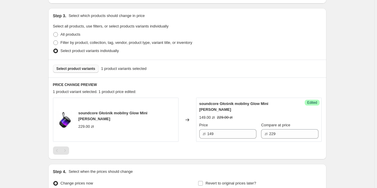
click at [343, 118] on div "Create new price [MEDICAL_DATA]. This page is ready Create new price [MEDICAL_D…" at bounding box center [187, 66] width 375 height 367
click at [94, 70] on button "Select product variants" at bounding box center [76, 69] width 46 height 8
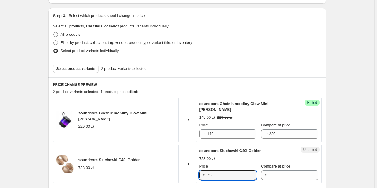
drag, startPoint x: 215, startPoint y: 169, endPoint x: 195, endPoint y: 173, distance: 20.2
click at [195, 173] on div "soundcore Słuchawki C40i Golden 728.00 zł Changed to Unedited soundcore Słuchaw…" at bounding box center [187, 164] width 269 height 38
click at [275, 171] on input "Compare at price" at bounding box center [293, 175] width 49 height 9
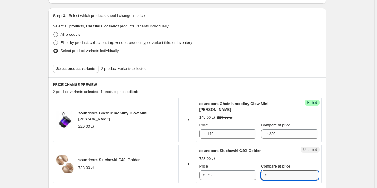
paste input "728"
type input "728"
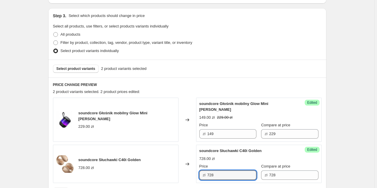
drag, startPoint x: 221, startPoint y: 172, endPoint x: 196, endPoint y: 171, distance: 25.5
click at [196, 171] on div "soundcore Słuchawki C40i Golden 728.00 zł Changed to Success Edited soundcore S…" at bounding box center [187, 164] width 269 height 38
type input "299"
click at [342, 137] on div "Create new price [MEDICAL_DATA]. This page is ready Create new price [MEDICAL_D…" at bounding box center [187, 87] width 375 height 409
click at [87, 69] on span "Select product variants" at bounding box center [76, 68] width 39 height 5
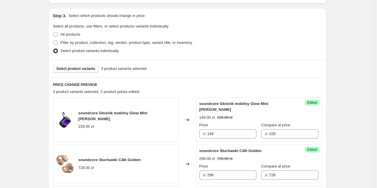
click at [78, 70] on span "Select product variants" at bounding box center [76, 68] width 39 height 5
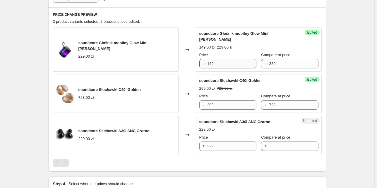
scroll to position [211, 0]
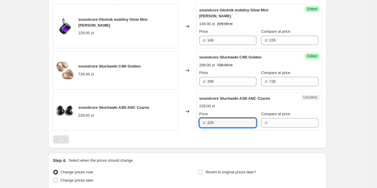
drag, startPoint x: 229, startPoint y: 117, endPoint x: 182, endPoint y: 119, distance: 46.9
click at [183, 119] on div "soundcore Słuchawki A30i ANC Czarne 229.00 zł Changed to Unedited soundcore Słu…" at bounding box center [187, 112] width 269 height 38
click at [272, 118] on input "Compare at price" at bounding box center [293, 122] width 49 height 9
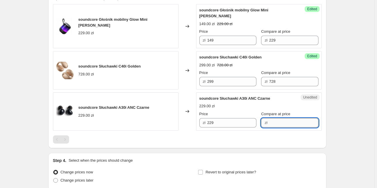
paste input "229"
type input "229"
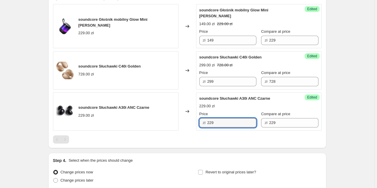
drag, startPoint x: 223, startPoint y: 120, endPoint x: 189, endPoint y: 118, distance: 34.9
click at [189, 118] on div "soundcore Słuchawki A30i ANC Czarne 229.00 zł Changed to Success Edited soundco…" at bounding box center [187, 112] width 269 height 38
type input "79"
click at [196, 141] on div "PRICE CHANGE PREVIEW 3 product variants selected. 3 product prices edited: soun…" at bounding box center [187, 66] width 278 height 165
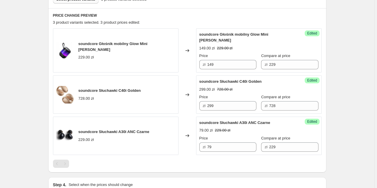
scroll to position [164, 0]
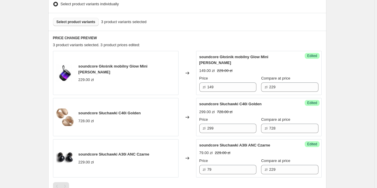
click at [91, 21] on span "Select product variants" at bounding box center [76, 22] width 39 height 5
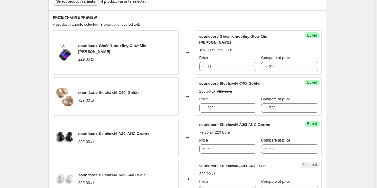
scroll to position [234, 0]
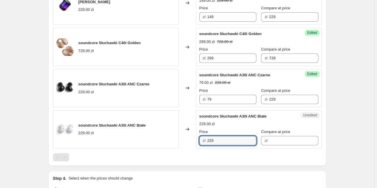
drag, startPoint x: 216, startPoint y: 135, endPoint x: 197, endPoint y: 135, distance: 19.6
click at [197, 135] on div "soundcore Słuchawki A30i ANC Białe 229.00 zł Changed to Unedited soundcore Słuc…" at bounding box center [187, 129] width 269 height 38
click at [282, 136] on input "Compare at price" at bounding box center [293, 140] width 49 height 9
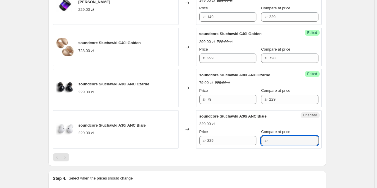
paste input "229"
type input "229"
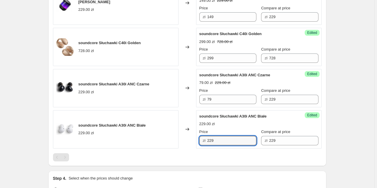
drag, startPoint x: 228, startPoint y: 134, endPoint x: 178, endPoint y: 133, distance: 50.4
click at [178, 133] on div "soundcore Słuchawki A30i ANC Białe 229.00 zł Changed to Success Edited soundcor…" at bounding box center [187, 129] width 269 height 38
type input "79"
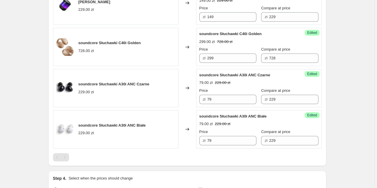
click at [352, 104] on div "Create new price [MEDICAL_DATA]. This page is ready Create new price [MEDICAL_D…" at bounding box center [187, 11] width 375 height 491
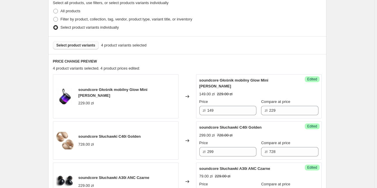
scroll to position [141, 0]
click at [90, 46] on span "Select product variants" at bounding box center [76, 45] width 39 height 5
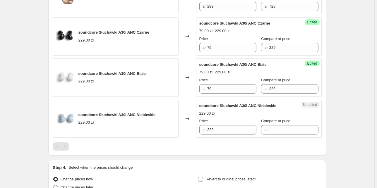
scroll to position [281, 0]
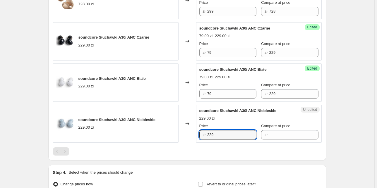
click at [182, 131] on div "soundcore Słuchawki A30i ANC Niebieskie 229.00 zł Changed to Unedited soundcore…" at bounding box center [187, 124] width 269 height 38
click at [274, 130] on input "Compare at price" at bounding box center [293, 134] width 49 height 9
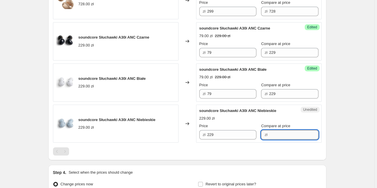
paste input "229"
type input "229"
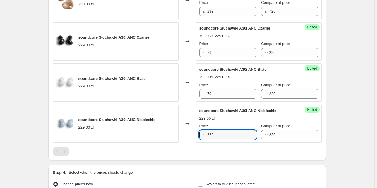
drag, startPoint x: 219, startPoint y: 131, endPoint x: 184, endPoint y: 129, distance: 34.9
click at [184, 129] on div "soundcore Słuchawki A30i ANC Niebieskie 229.00 zł Changed to Success Edited sou…" at bounding box center [187, 124] width 269 height 38
type input "79"
click at [240, 148] on div at bounding box center [187, 152] width 269 height 8
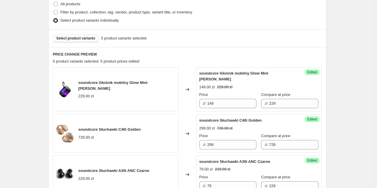
scroll to position [141, 0]
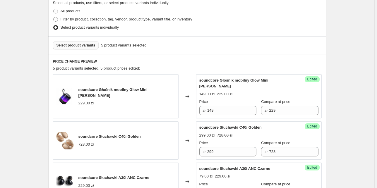
click at [93, 47] on span "Select product variants" at bounding box center [76, 45] width 39 height 5
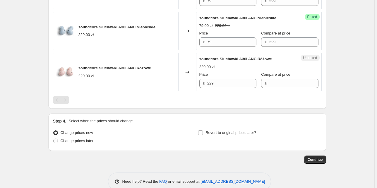
scroll to position [375, 0]
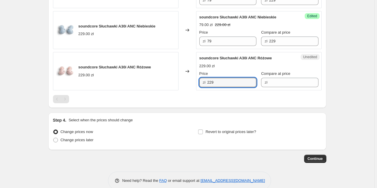
drag, startPoint x: 218, startPoint y: 79, endPoint x: 186, endPoint y: 80, distance: 31.6
click at [186, 80] on div "soundcore Słuchawki A30i ANC Różowe 229.00 zł Changed to Unedited soundcore Słu…" at bounding box center [187, 71] width 269 height 38
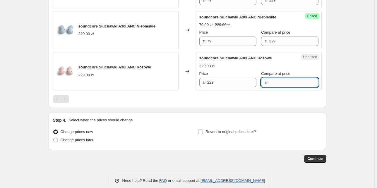
click at [293, 78] on input "Compare at price" at bounding box center [293, 82] width 49 height 9
paste input "229"
type input "229"
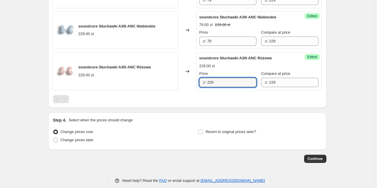
click at [185, 76] on div "soundcore Słuchawki A30i ANC Różowe 229.00 zł Changed to Success Edited soundco…" at bounding box center [187, 71] width 269 height 38
type input "79"
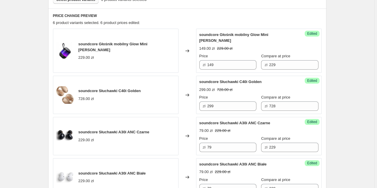
scroll to position [164, 0]
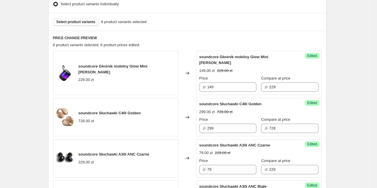
click at [87, 20] on span "Select product variants" at bounding box center [76, 22] width 39 height 5
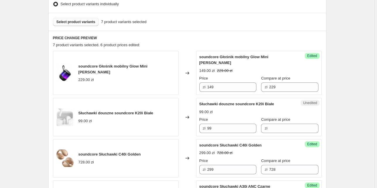
click at [90, 22] on span "Select product variants" at bounding box center [76, 22] width 39 height 5
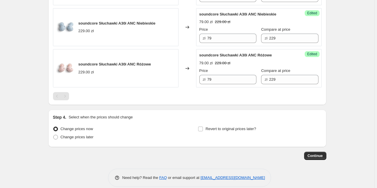
scroll to position [378, 0]
click at [224, 126] on span "Revert to original prices later?" at bounding box center [231, 128] width 51 height 4
click at [203, 126] on input "Revert to original prices later?" at bounding box center [200, 128] width 5 height 5
checkbox input "true"
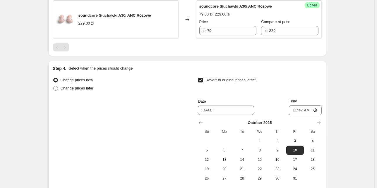
scroll to position [449, 0]
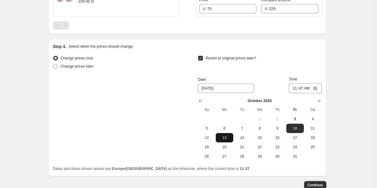
click at [230, 134] on button "13" at bounding box center [225, 137] width 18 height 9
type input "[DATE]"
click at [316, 83] on input "11:47" at bounding box center [305, 88] width 33 height 10
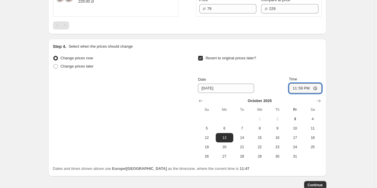
type input "23:59"
click at [319, 183] on span "Continue" at bounding box center [315, 185] width 15 height 5
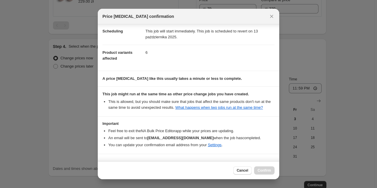
scroll to position [33, 0]
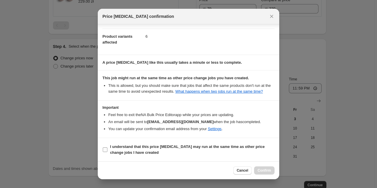
click at [182, 146] on b "I understand that this price [MEDICAL_DATA] may run at the same time as other p…" at bounding box center [187, 150] width 155 height 10
click at [107, 148] on input "I understand that this price [MEDICAL_DATA] may run at the same time as other p…" at bounding box center [105, 150] width 5 height 5
checkbox input "true"
click at [260, 170] on span "Confirm" at bounding box center [264, 170] width 13 height 5
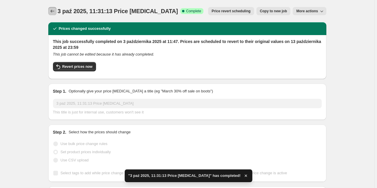
click at [53, 8] on icon "Price change jobs" at bounding box center [52, 11] width 6 height 6
